Goal: Task Accomplishment & Management: Manage account settings

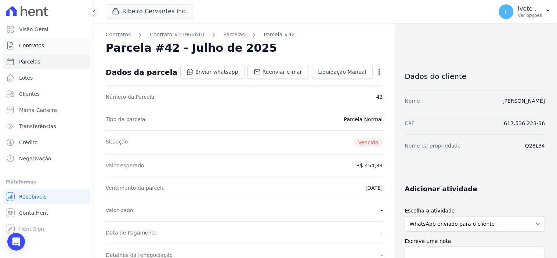
click at [38, 46] on span "Contratos" at bounding box center [31, 45] width 25 height 7
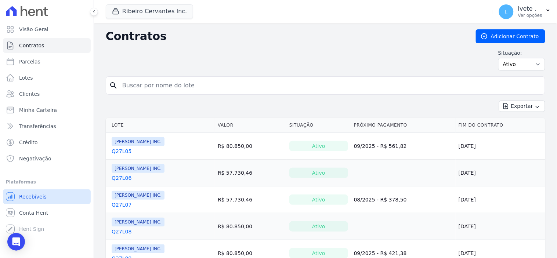
click at [28, 196] on span "Recebíveis" at bounding box center [33, 196] width 28 height 7
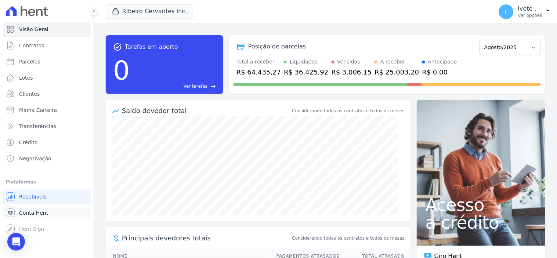
click at [29, 217] on link "Conta Hent" at bounding box center [47, 213] width 88 height 15
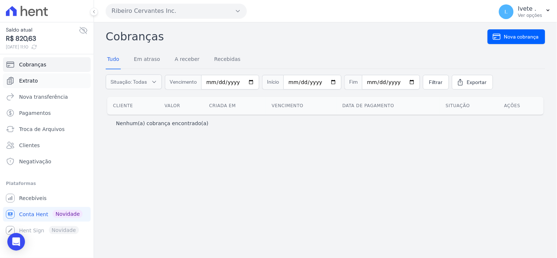
click at [29, 82] on span "Extrato" at bounding box center [28, 80] width 19 height 7
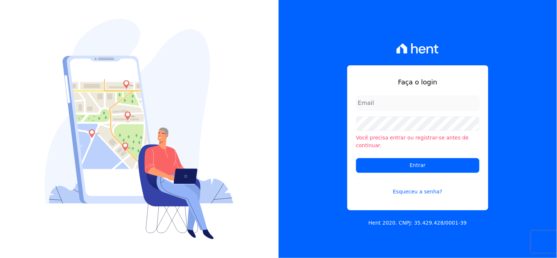
click at [378, 109] on input "email" at bounding box center [417, 103] width 123 height 15
type input "ivete@ribeirocervantes.com.br"
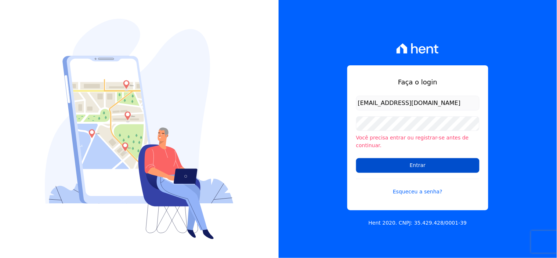
click at [420, 160] on input "Entrar" at bounding box center [417, 165] width 123 height 15
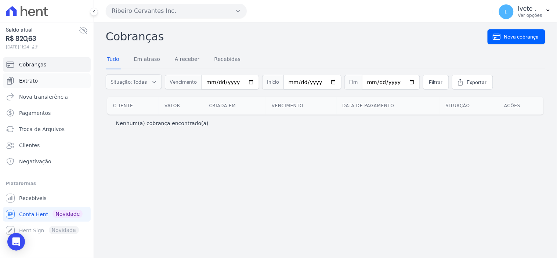
click at [28, 78] on span "Extrato" at bounding box center [28, 80] width 19 height 7
